Goal: Transaction & Acquisition: Purchase product/service

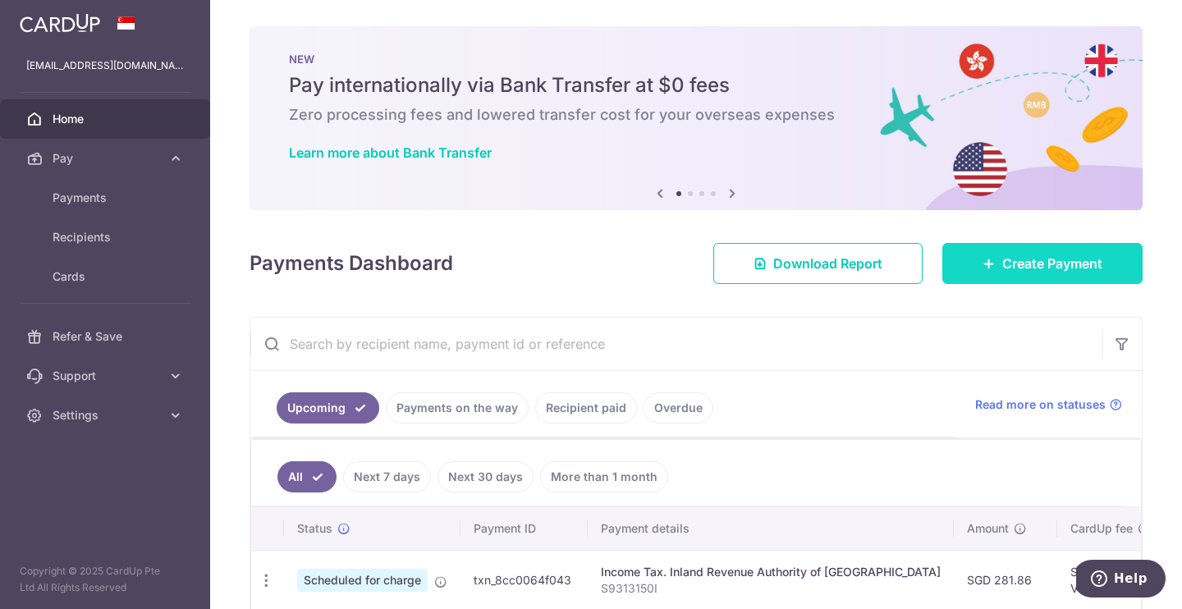
click at [1003, 266] on span "Create Payment" at bounding box center [1053, 264] width 100 height 20
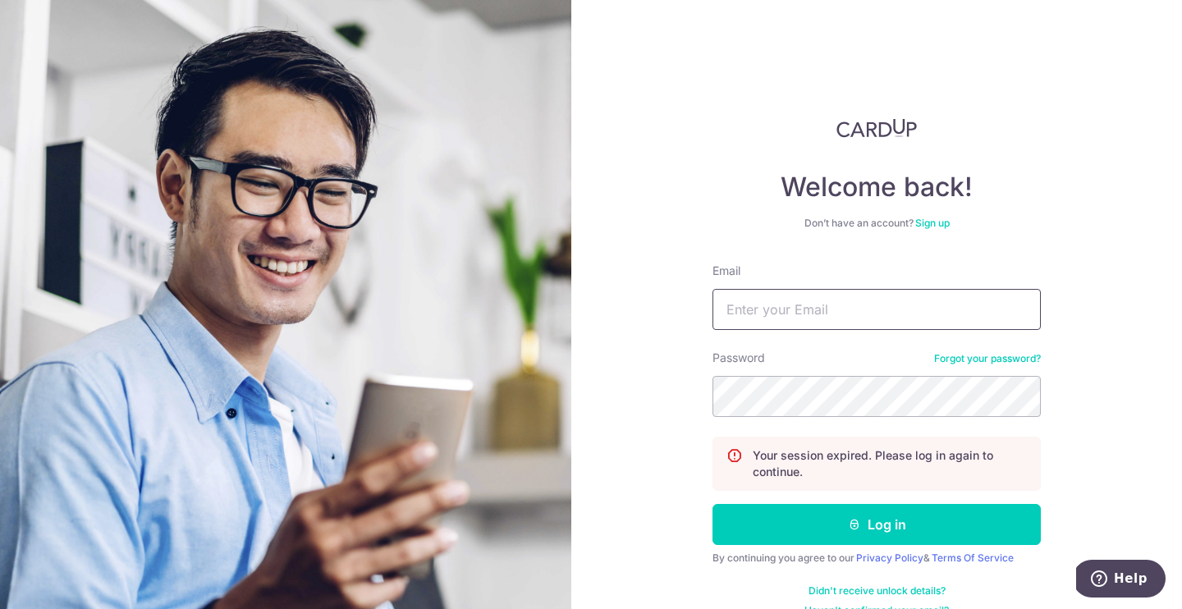
type input "ryantanck@gmail.com"
click at [874, 525] on button "Log in" at bounding box center [877, 524] width 328 height 41
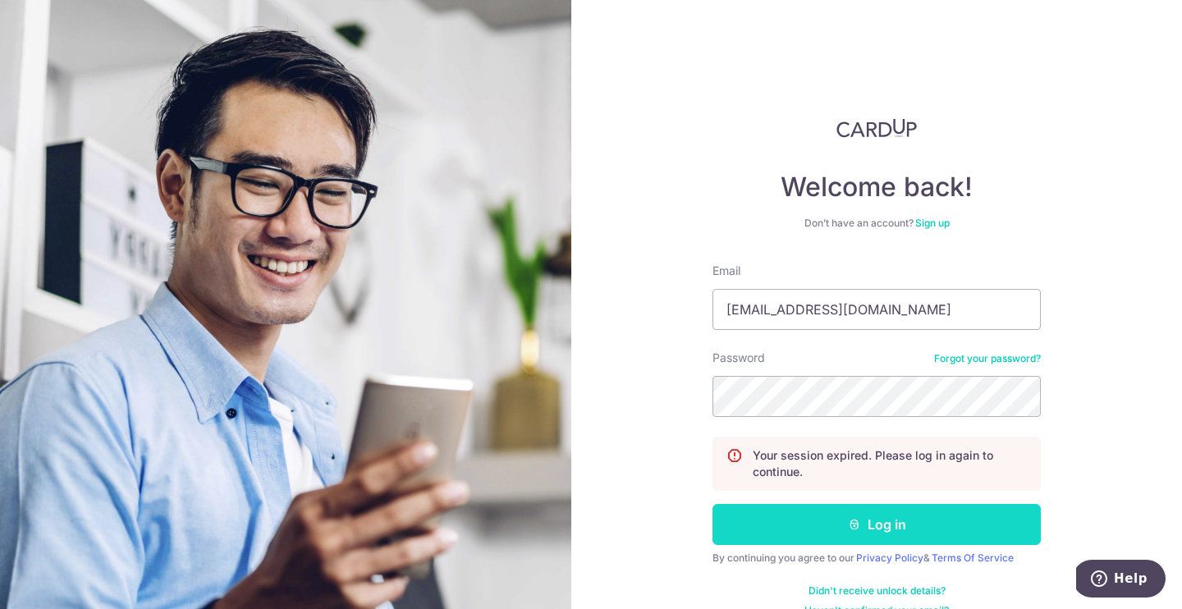
click at [866, 517] on button "Log in" at bounding box center [877, 524] width 328 height 41
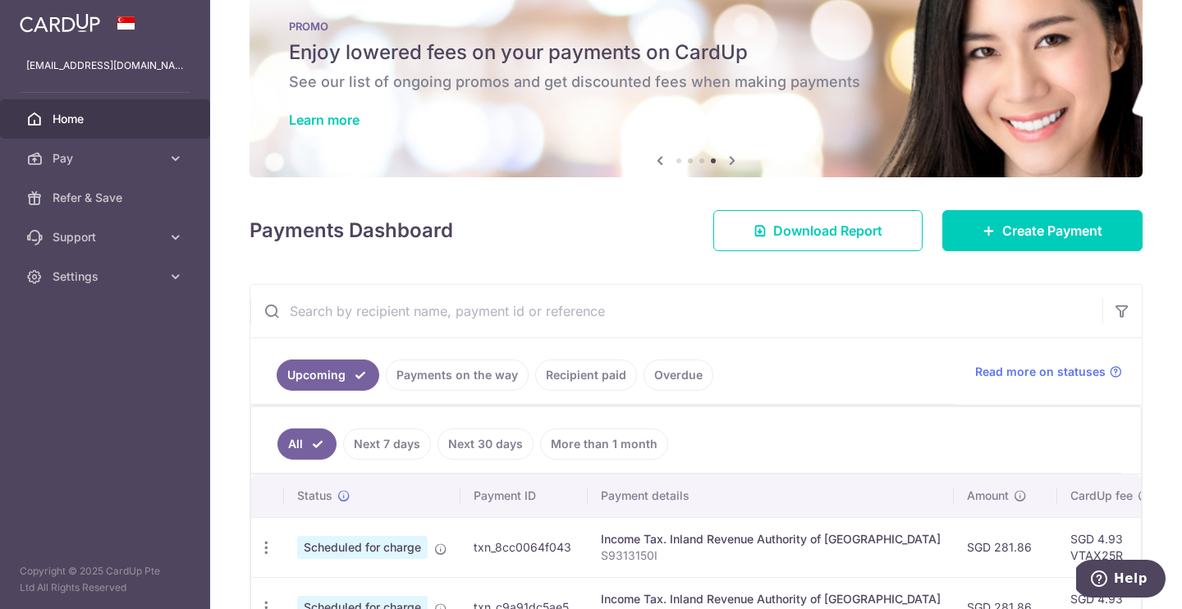
scroll to position [37, 0]
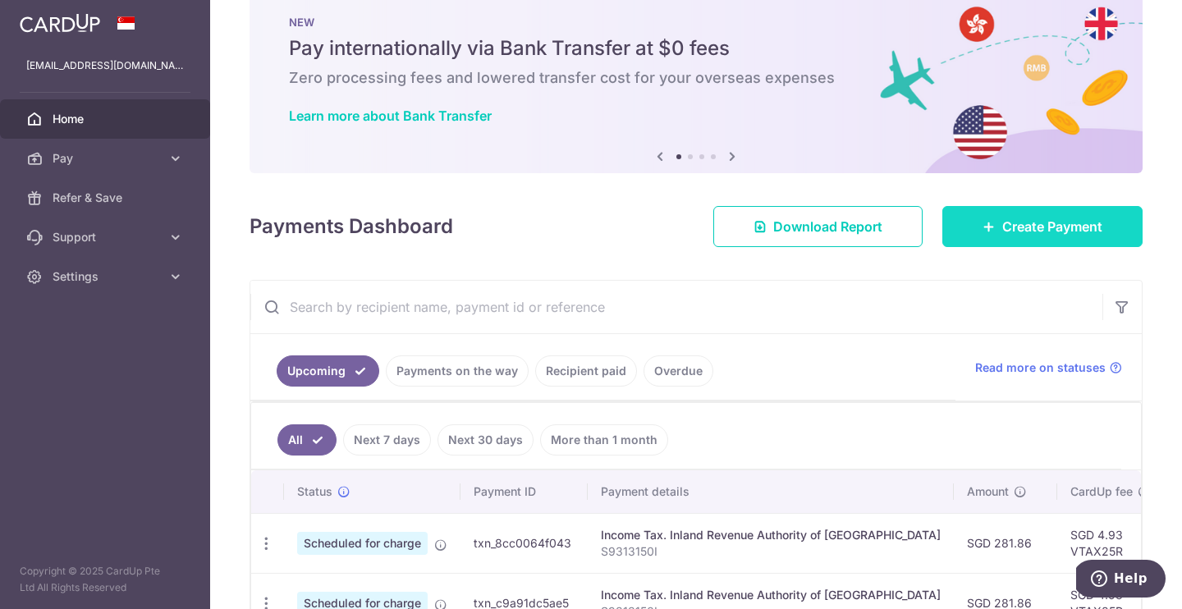
click at [983, 216] on link "Create Payment" at bounding box center [1043, 226] width 200 height 41
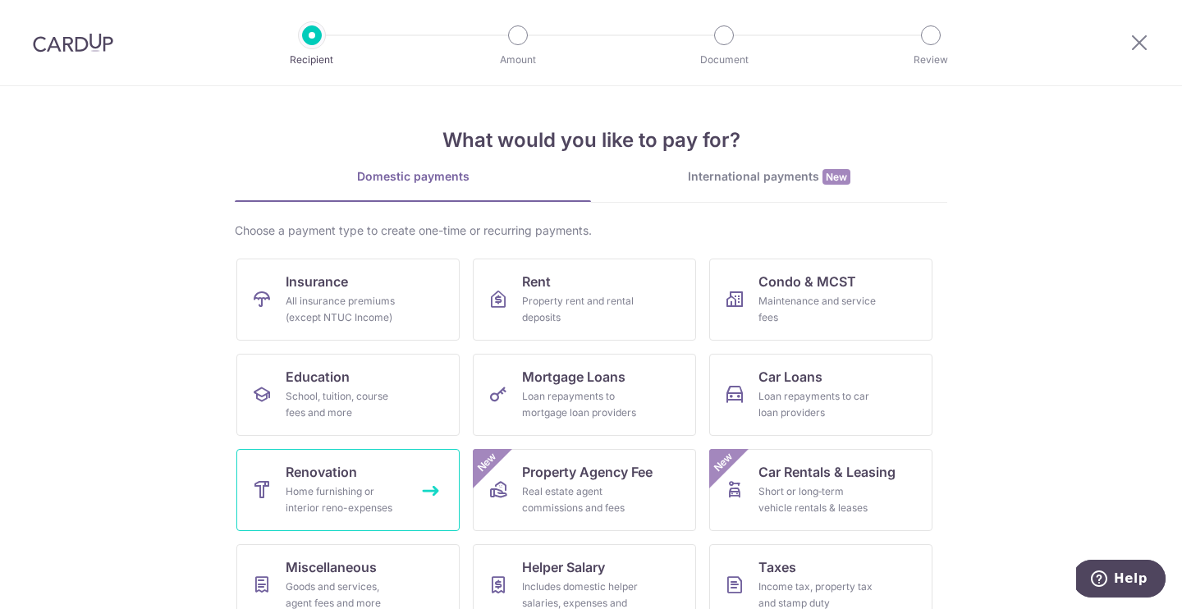
click at [336, 482] on link "Renovation Home furnishing or interior reno-expenses" at bounding box center [347, 490] width 223 height 82
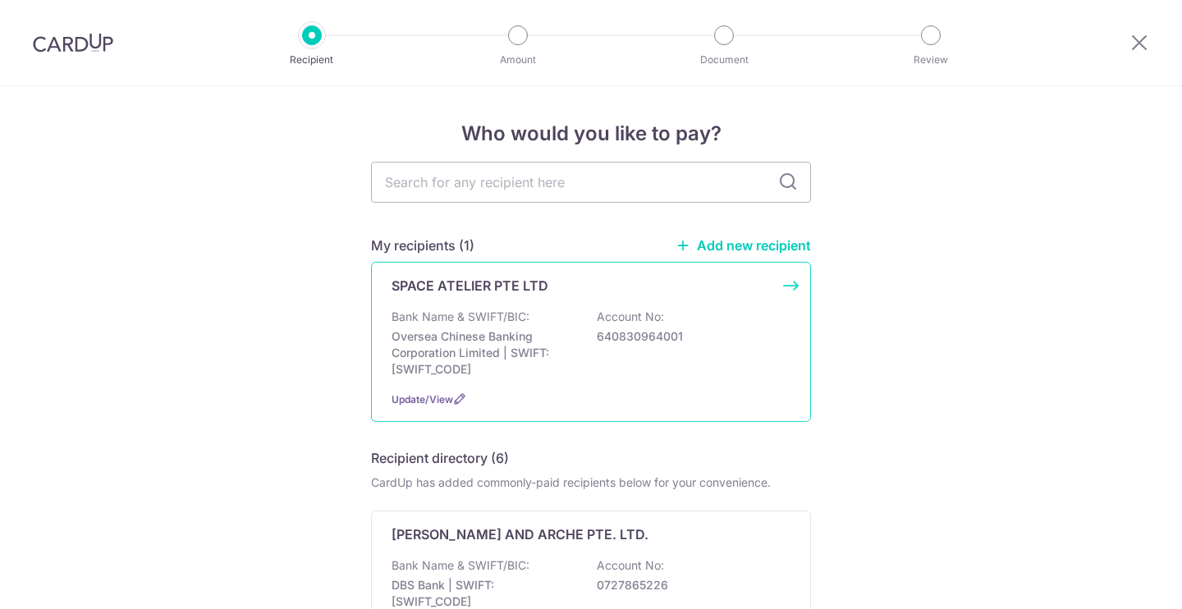
click at [585, 339] on div "Bank Name & SWIFT/BIC: Oversea Chinese Banking Corporation Limited | SWIFT: [SW…" at bounding box center [591, 343] width 399 height 69
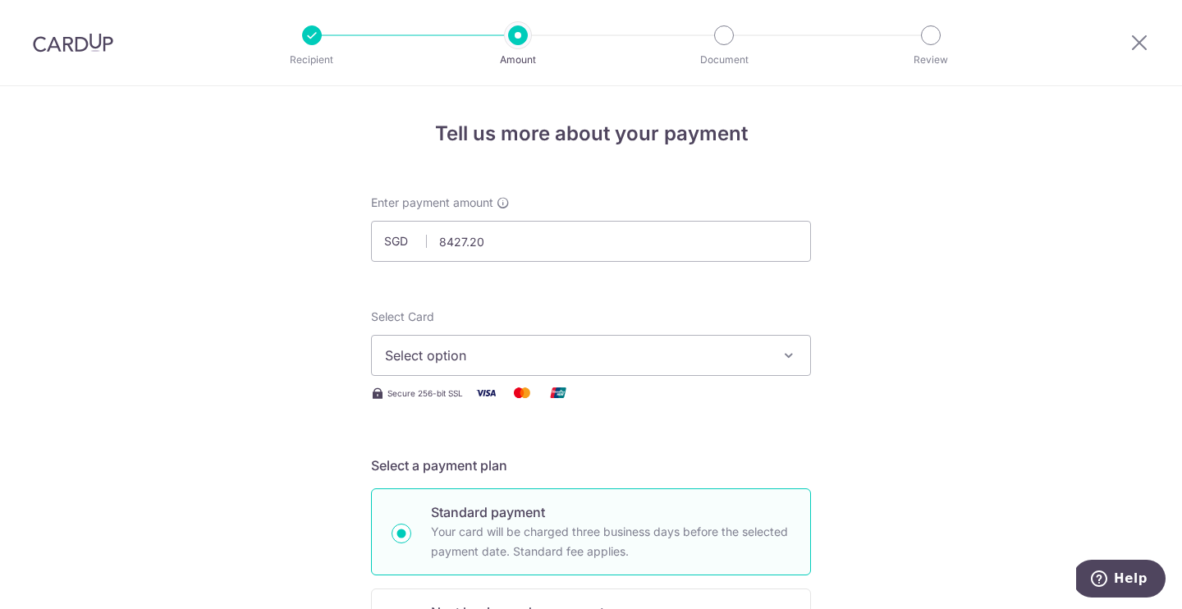
type input "8,427.20"
click at [733, 336] on button "Select option" at bounding box center [591, 355] width 440 height 41
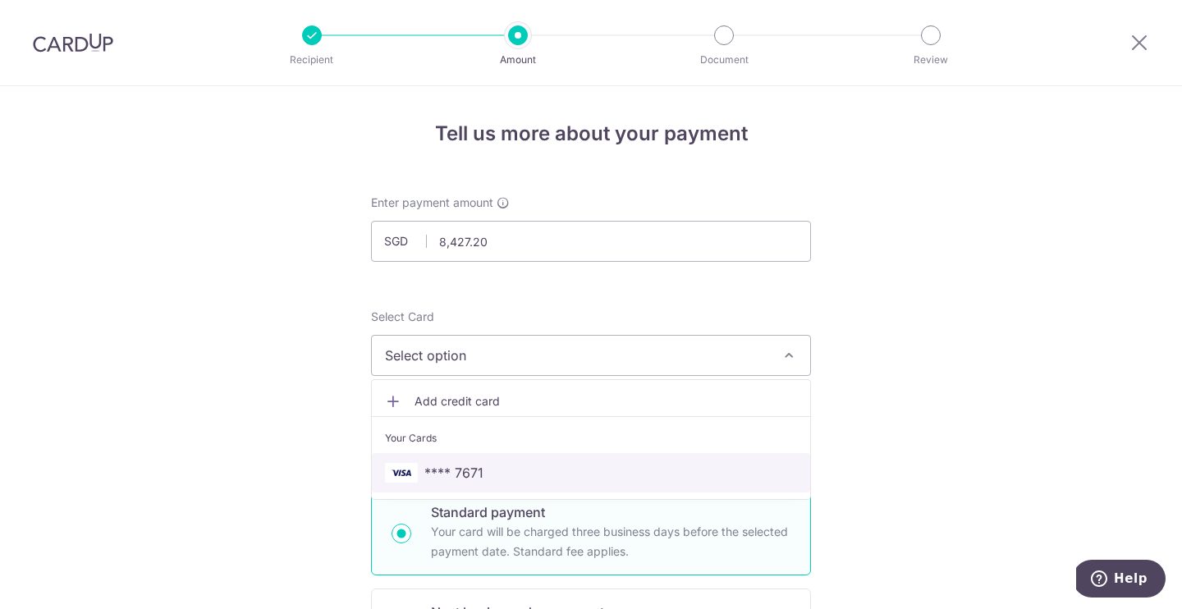
click at [621, 470] on span "**** 7671" at bounding box center [591, 473] width 412 height 20
